Goal: Information Seeking & Learning: Learn about a topic

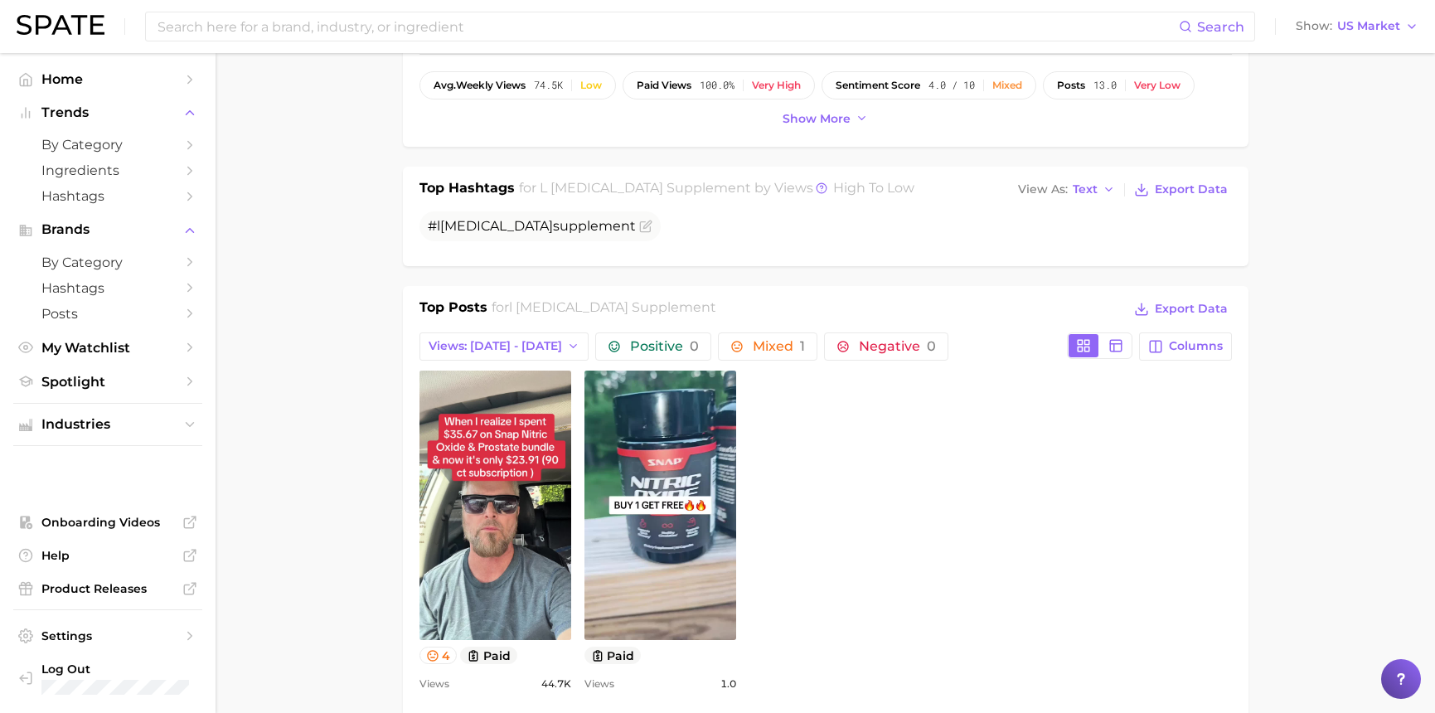
scroll to position [798, 0]
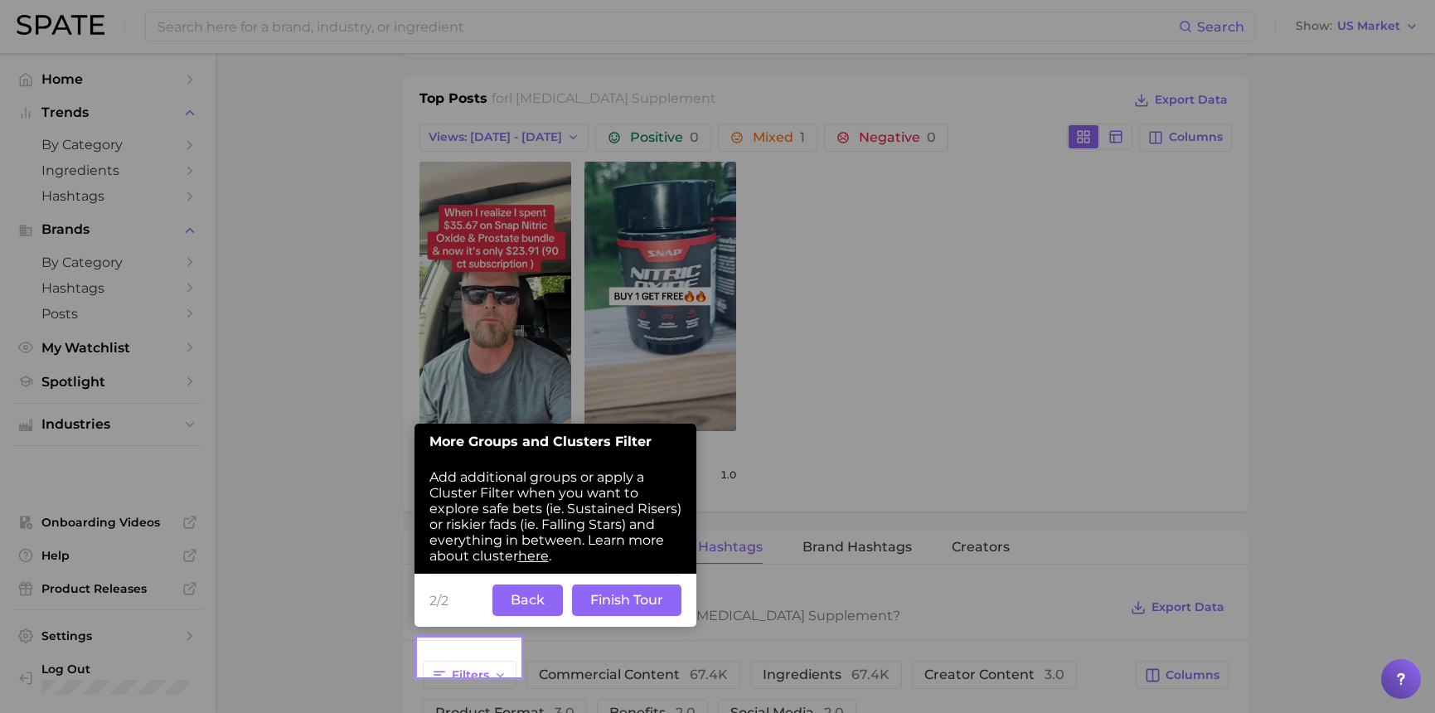
click at [520, 597] on button "Back" at bounding box center [528, 601] width 70 height 32
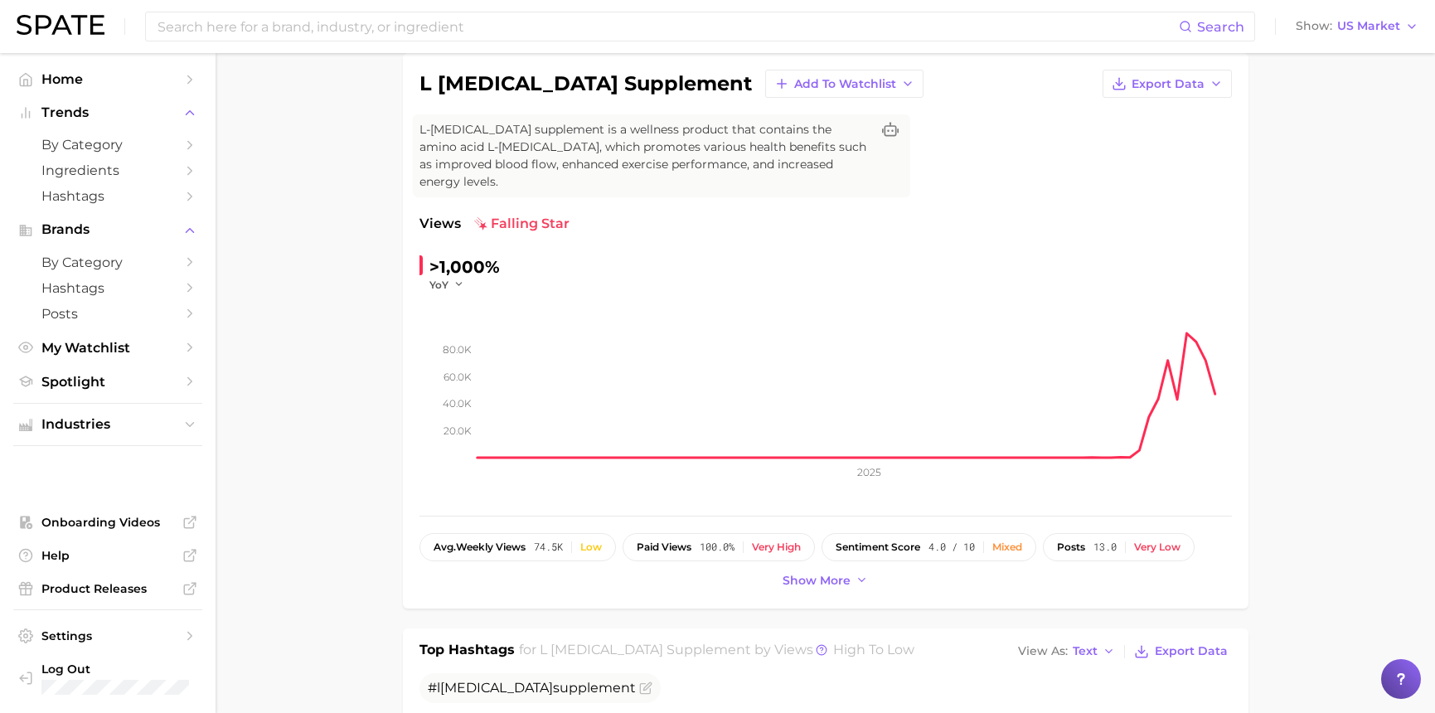
scroll to position [0, 0]
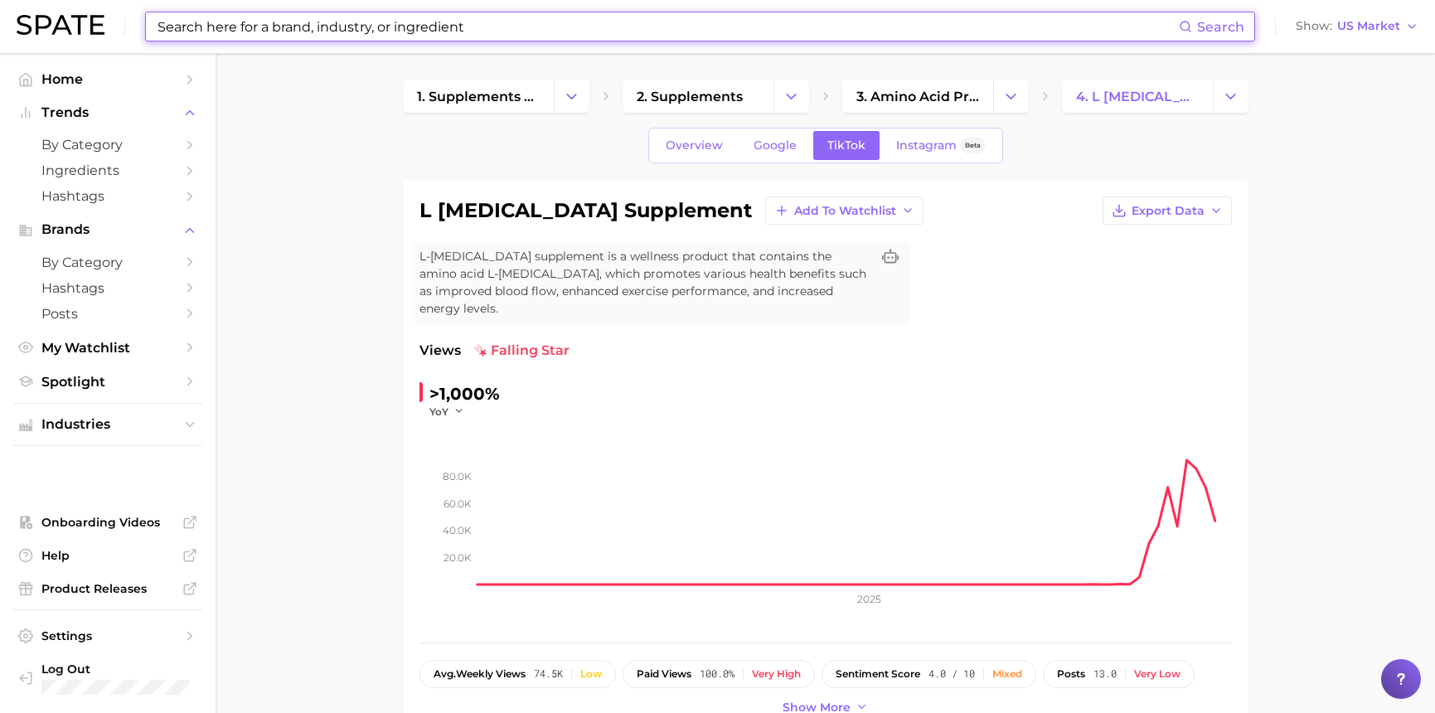
click at [284, 26] on input at bounding box center [667, 26] width 1023 height 28
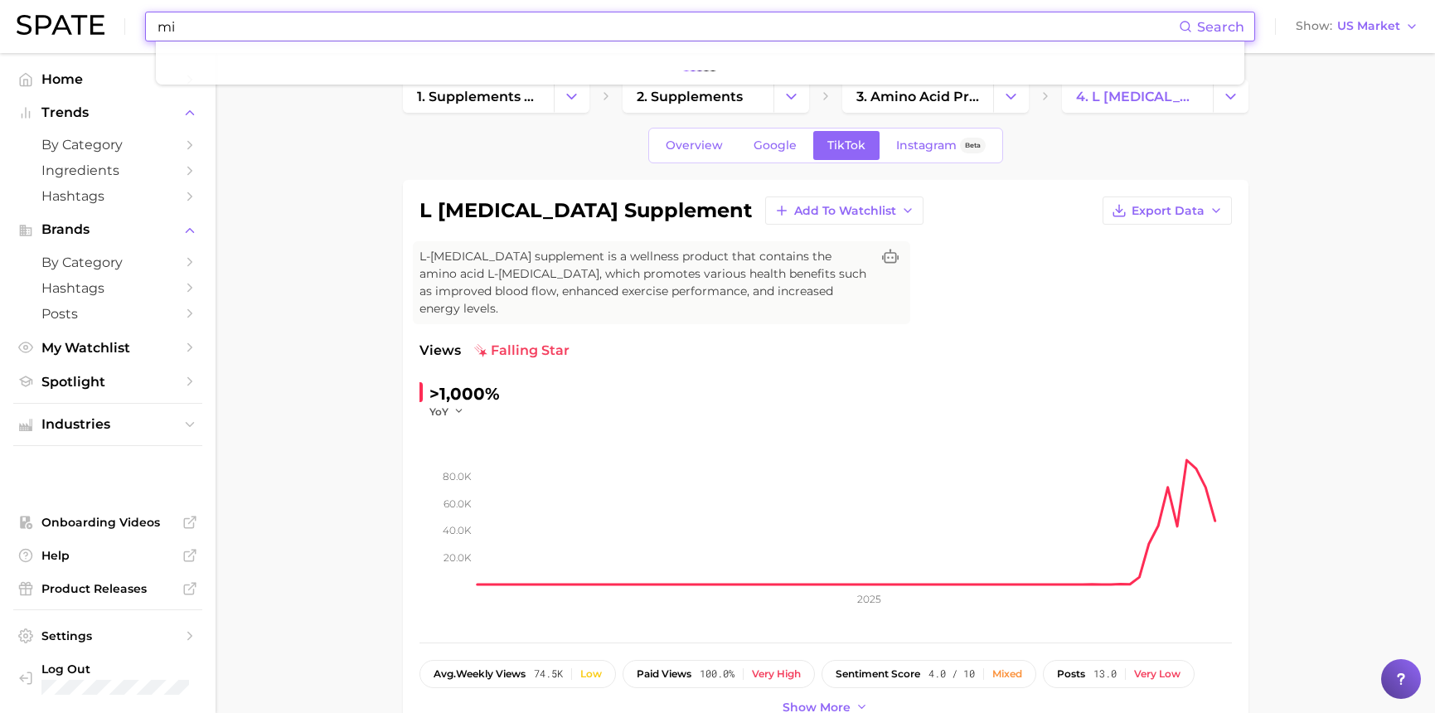
type input "m"
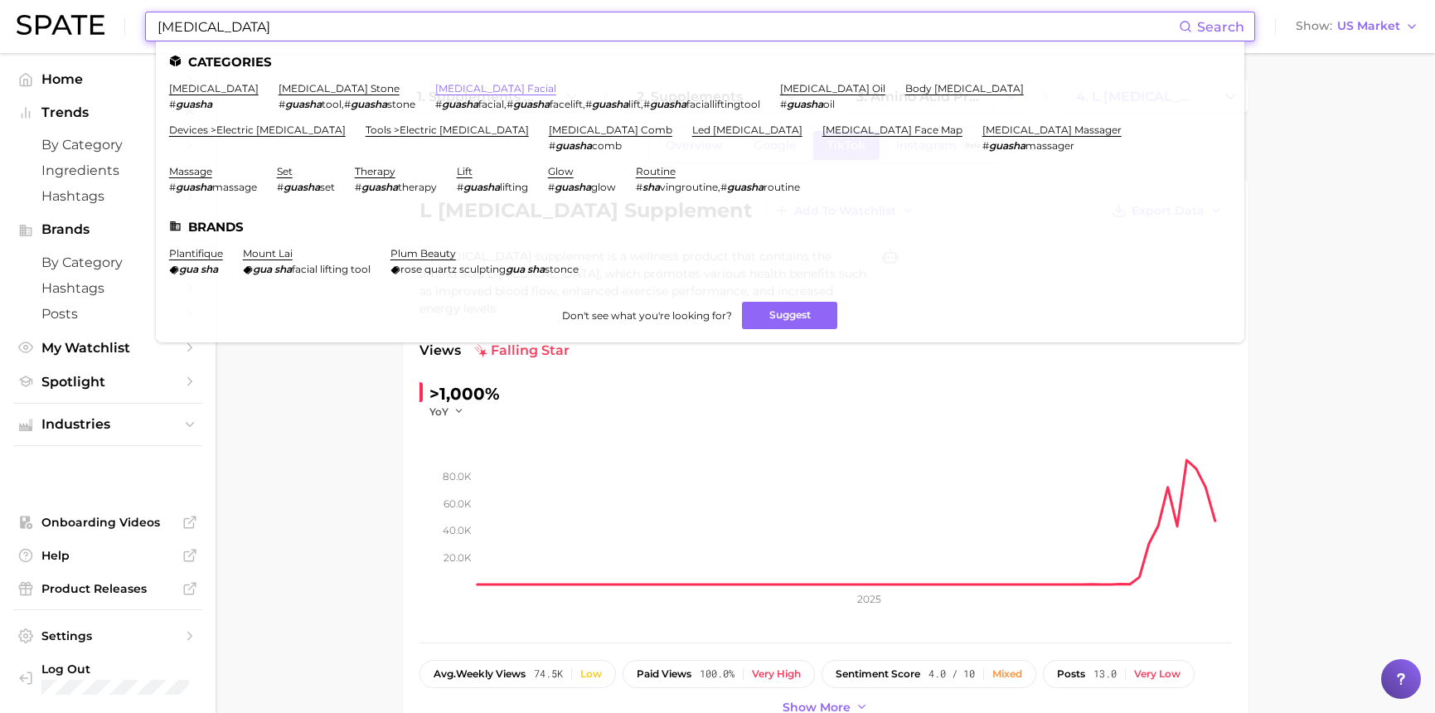
type input "[MEDICAL_DATA]"
click at [435, 90] on link "[MEDICAL_DATA] facial" at bounding box center [495, 88] width 121 height 12
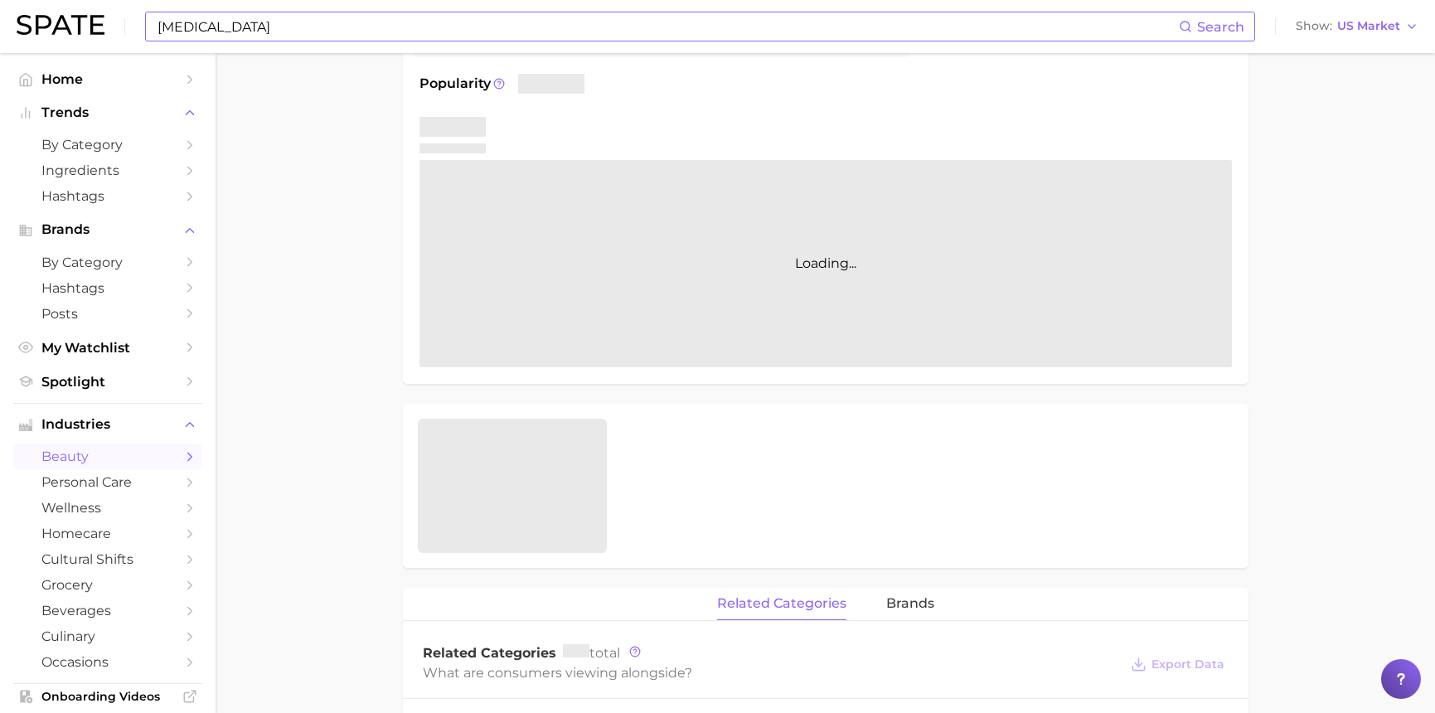
scroll to position [286, 0]
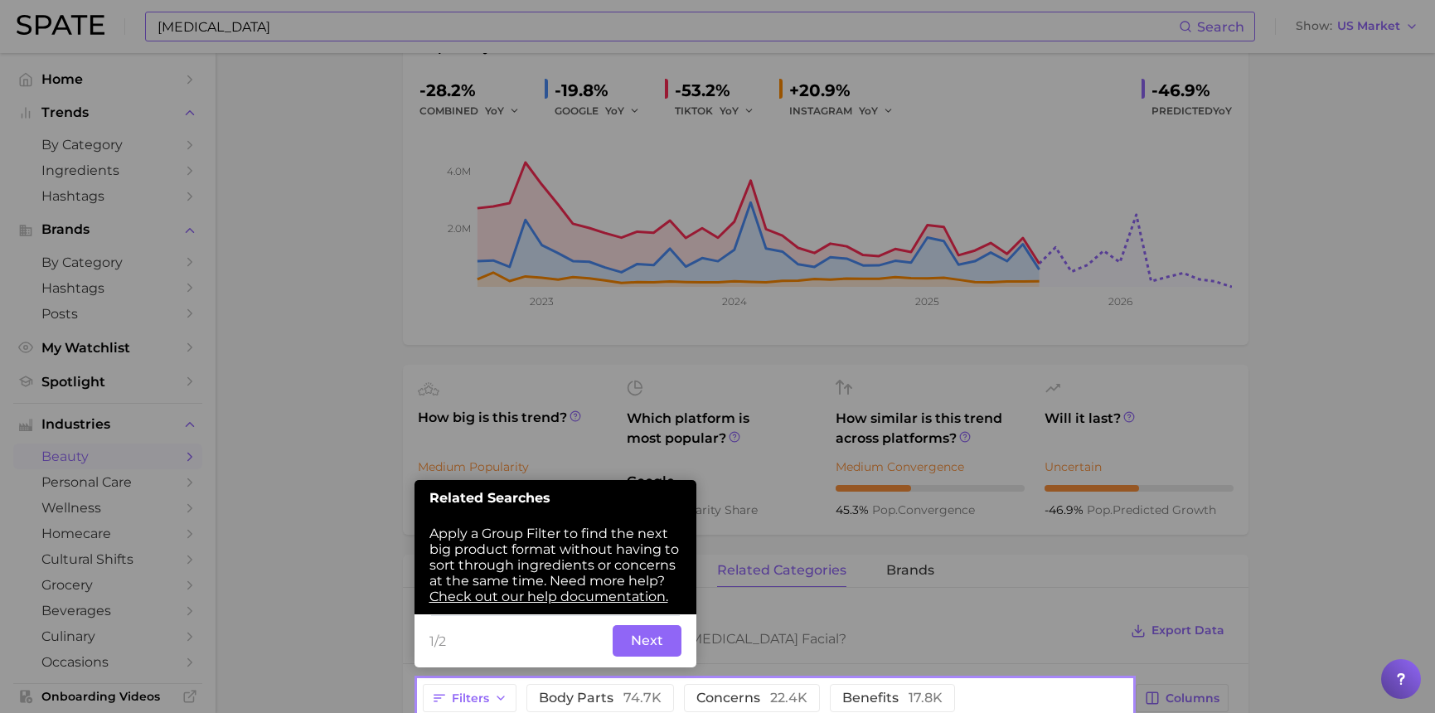
click at [642, 641] on button "Next" at bounding box center [647, 641] width 69 height 32
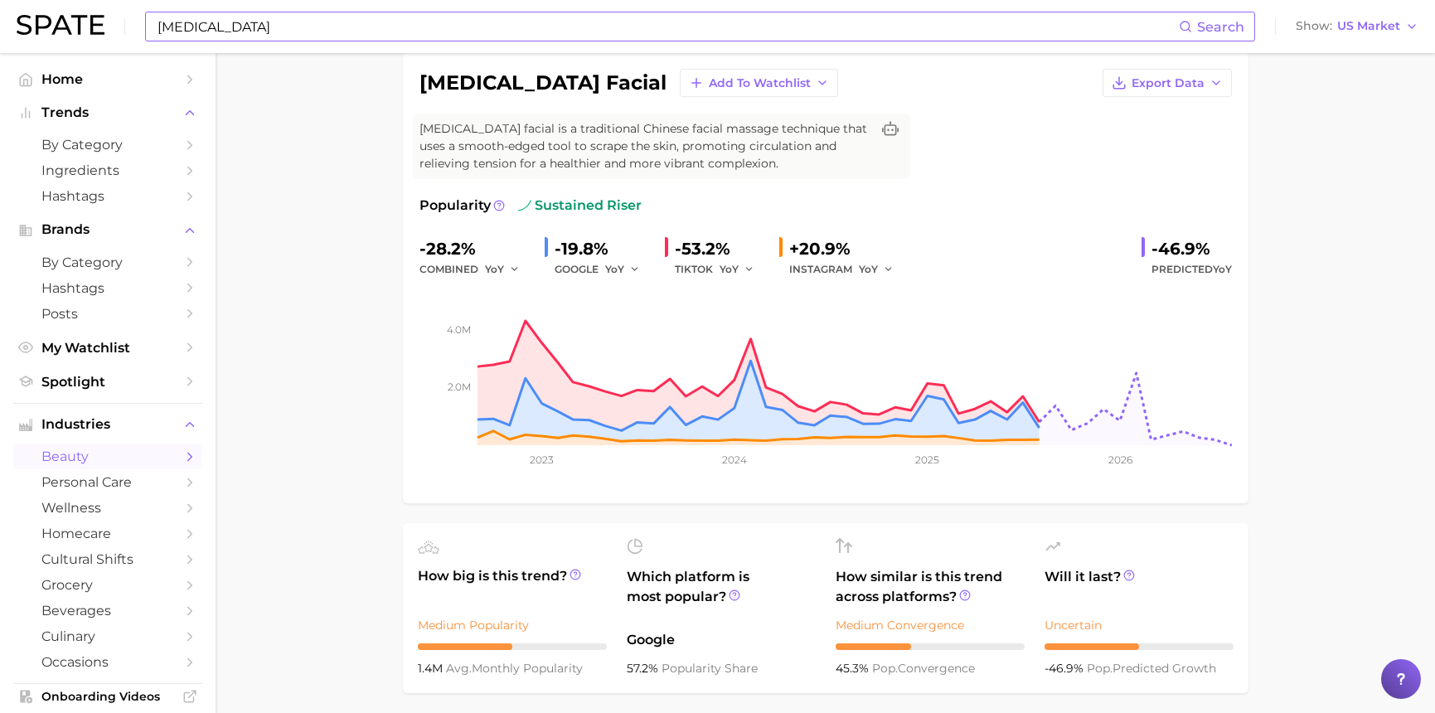
scroll to position [0, 0]
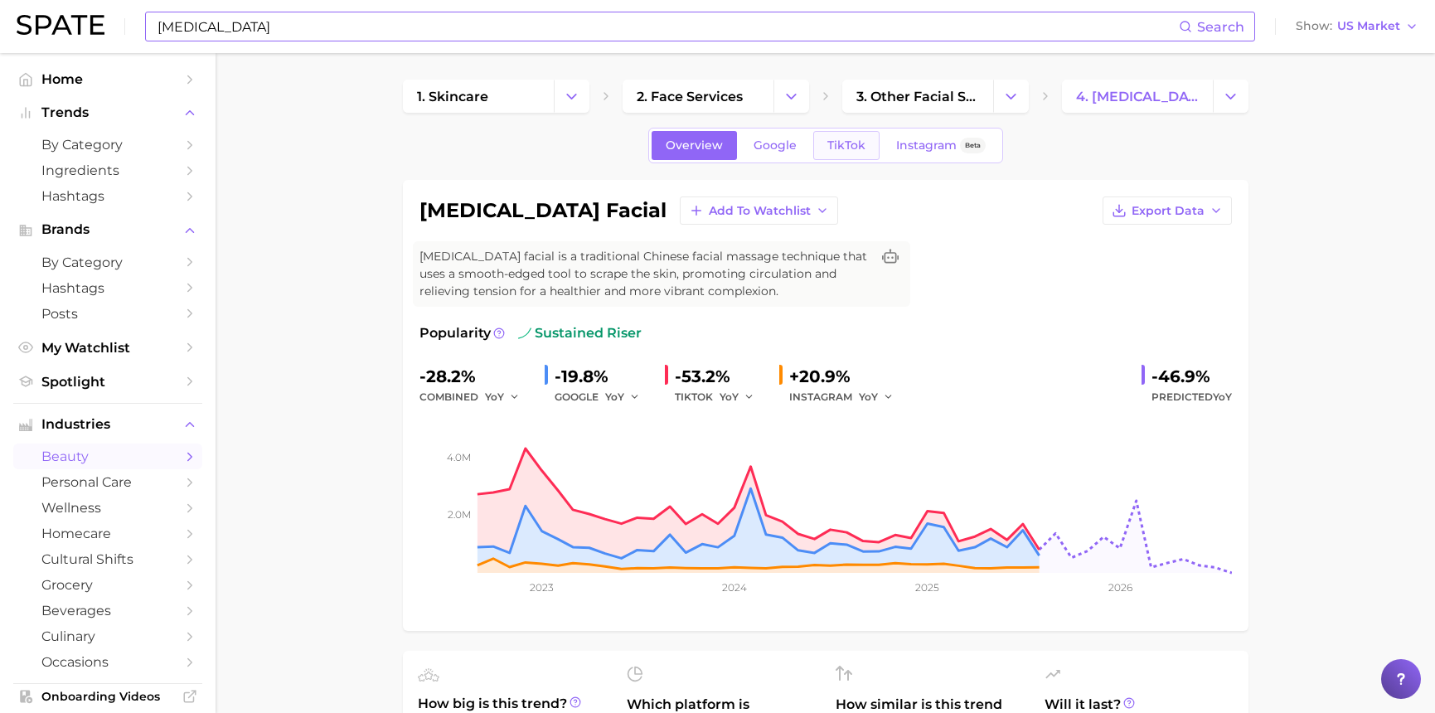
click at [834, 153] on link "TikTok" at bounding box center [846, 145] width 66 height 29
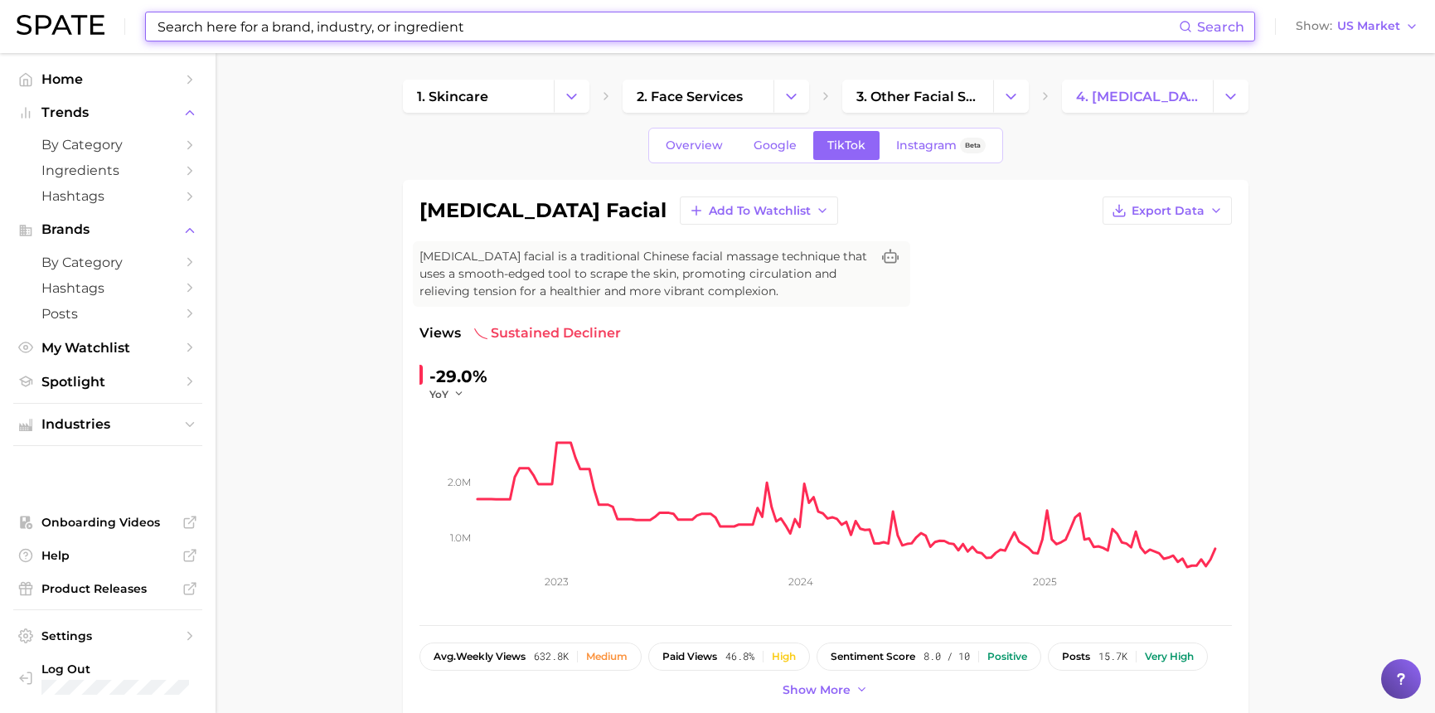
click at [525, 20] on input at bounding box center [667, 26] width 1023 height 28
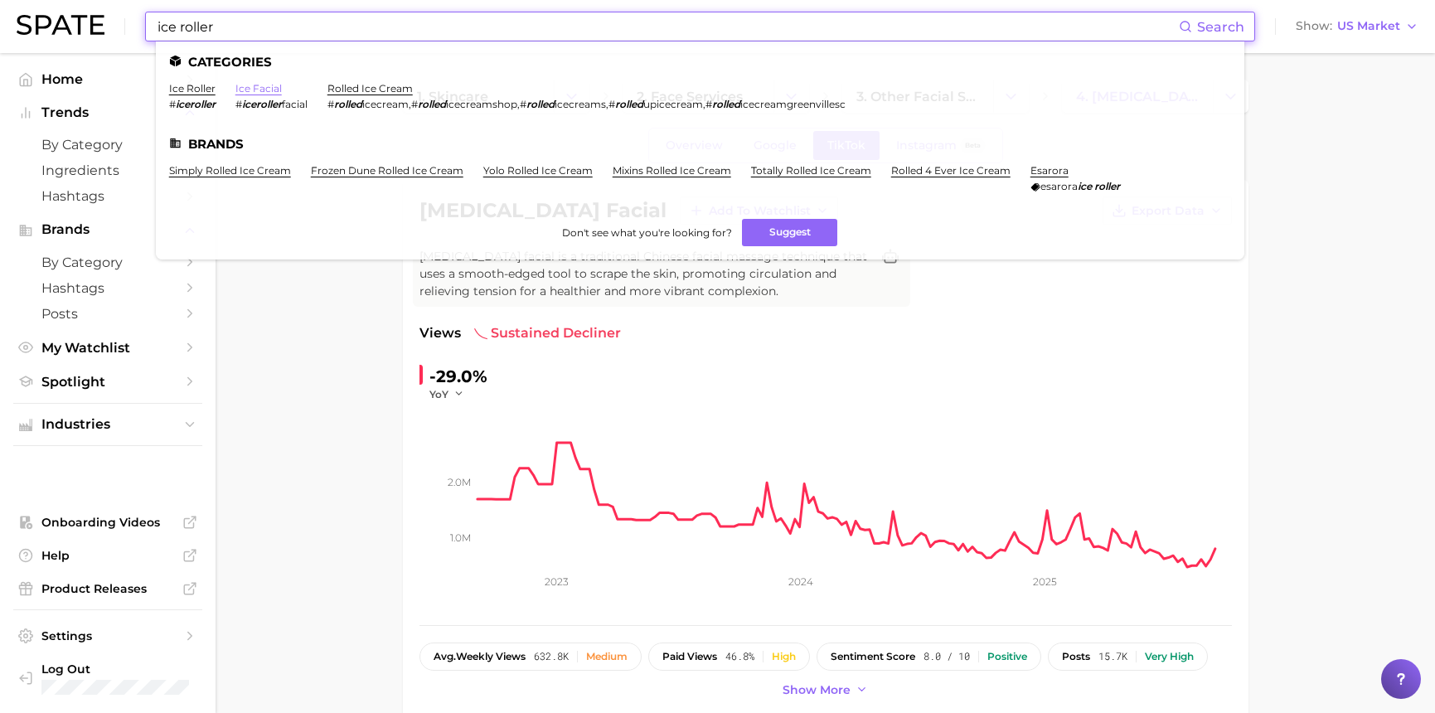
type input "ice roller"
click at [270, 87] on link "ice facial" at bounding box center [258, 88] width 46 height 12
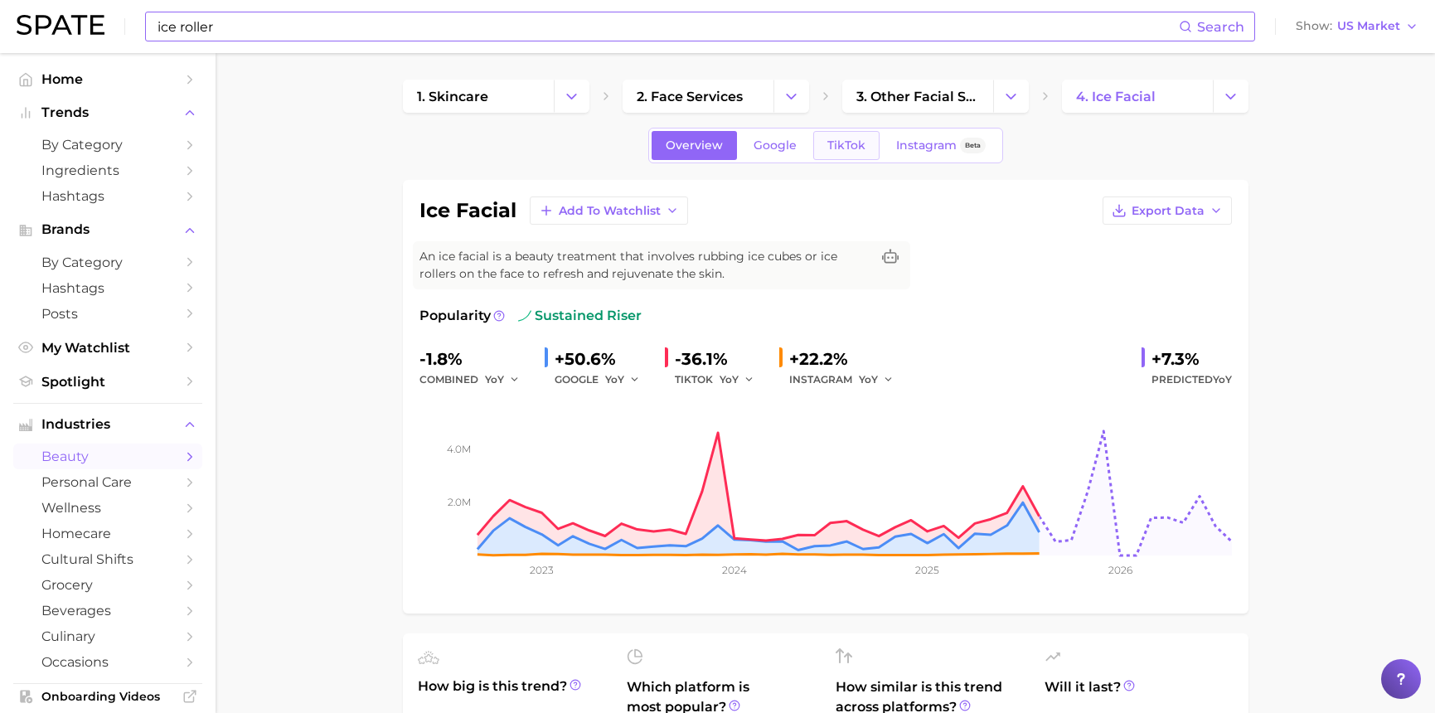
click at [857, 143] on span "TikTok" at bounding box center [847, 145] width 38 height 14
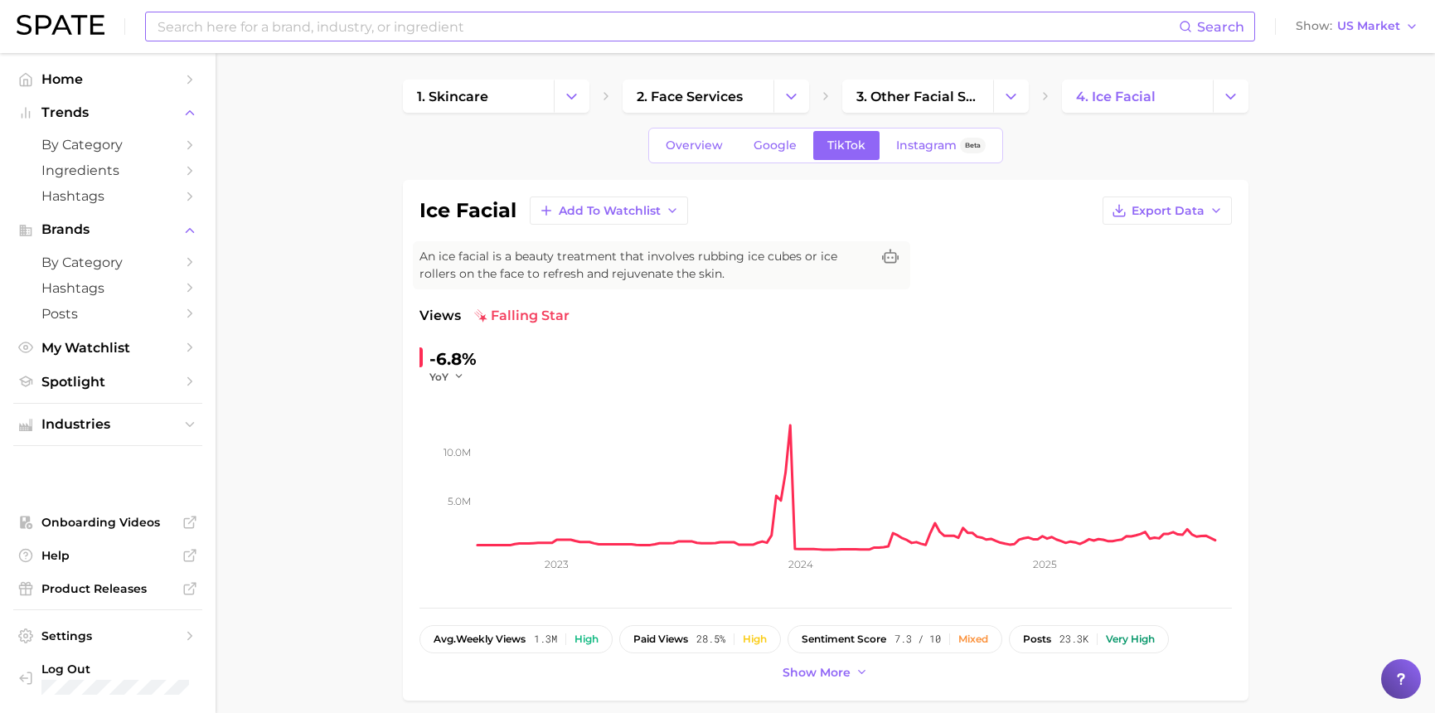
click at [435, 20] on input at bounding box center [667, 26] width 1023 height 28
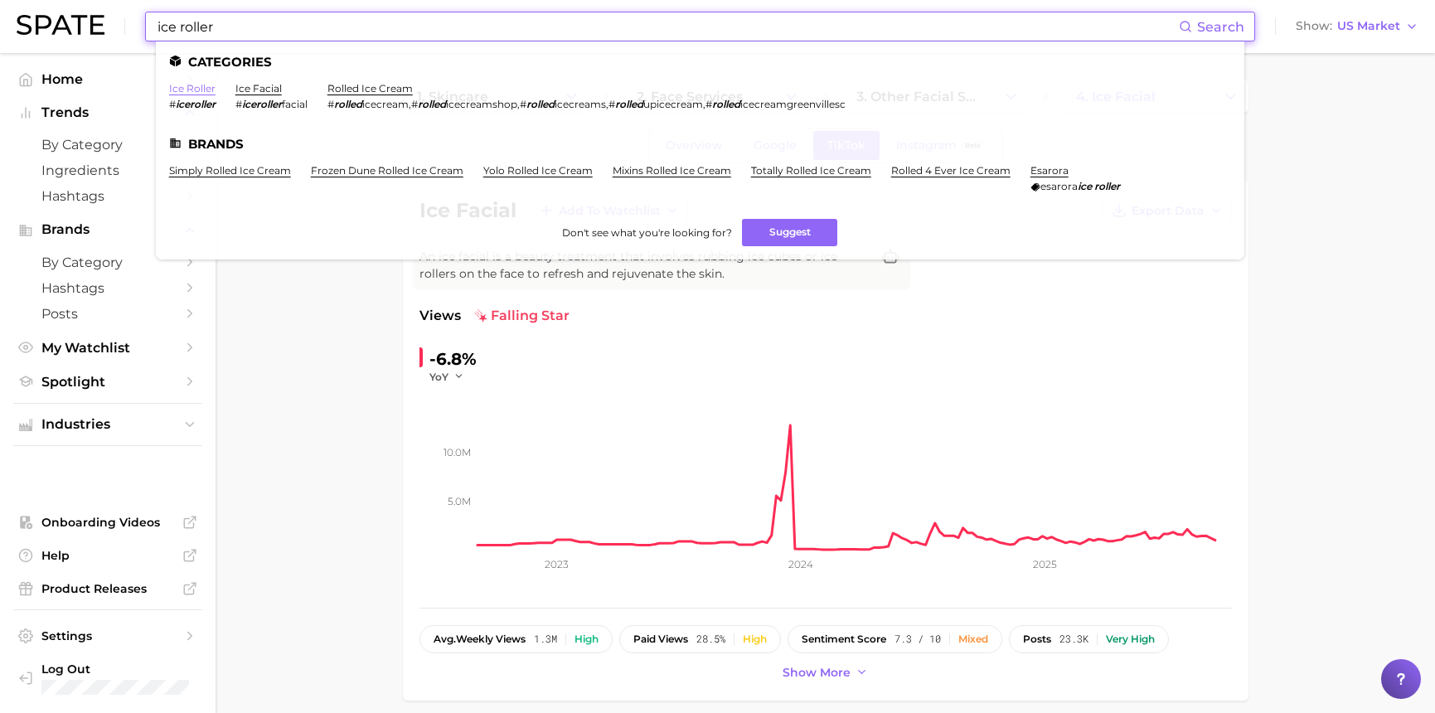
type input "ice roller"
click at [205, 87] on link "ice roller" at bounding box center [192, 88] width 46 height 12
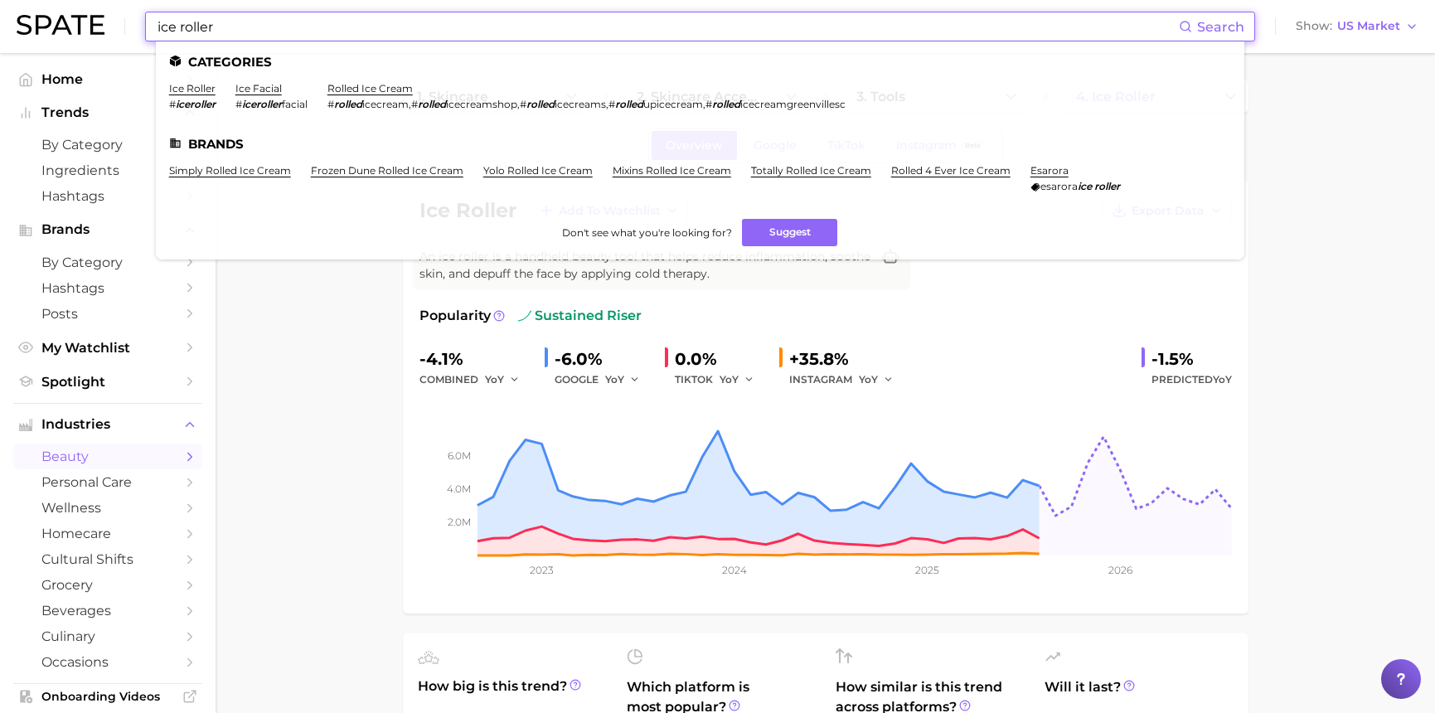
click at [248, 25] on input "ice roller" at bounding box center [667, 26] width 1023 height 28
drag, startPoint x: 250, startPoint y: 25, endPoint x: 88, endPoint y: 20, distance: 162.6
click at [91, 16] on div "ice roller Search Categories ice roller # iceroller ice facial # iceroller faci…" at bounding box center [718, 26] width 1402 height 53
